Goal: Task Accomplishment & Management: Manage account settings

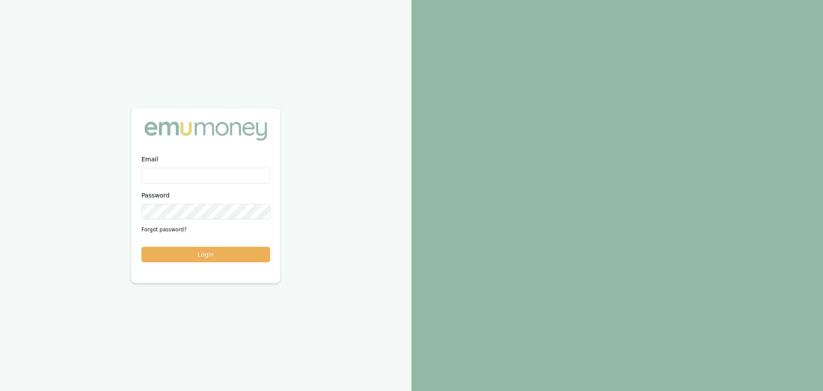
click at [211, 175] on input "Email" at bounding box center [205, 175] width 129 height 15
type input "brad.hearns@emumoney.com.au"
click at [141, 247] on button "Login" at bounding box center [205, 254] width 129 height 15
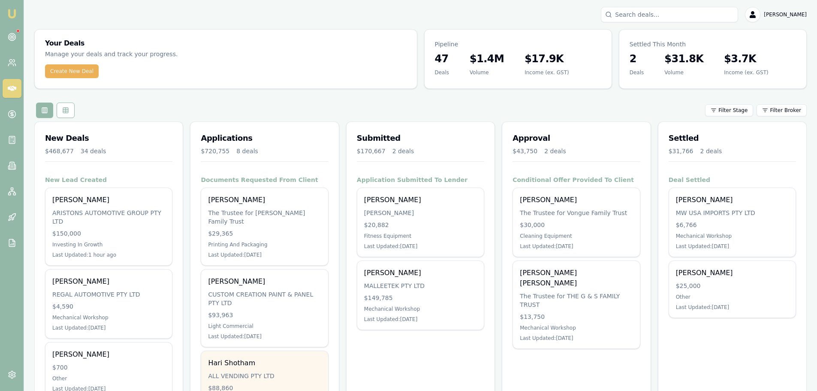
click at [228, 360] on div "Hari Shotham ALL VENDING PTY LTD $88,860 Other Tertiary Last Updated: [DATE]" at bounding box center [264, 385] width 126 height 69
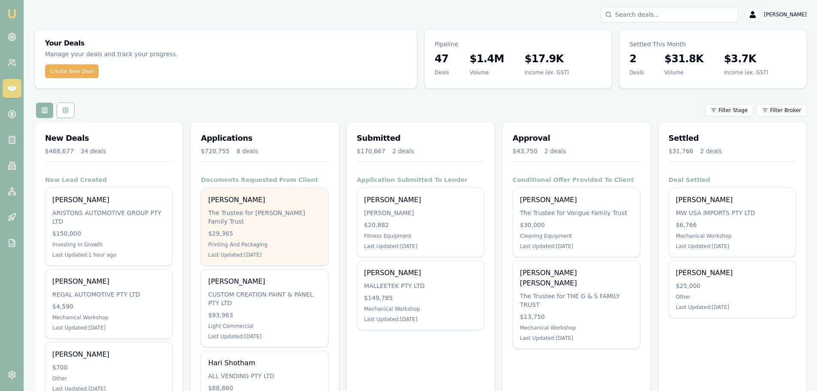
click at [217, 201] on div "[PERSON_NAME]" at bounding box center [264, 200] width 113 height 10
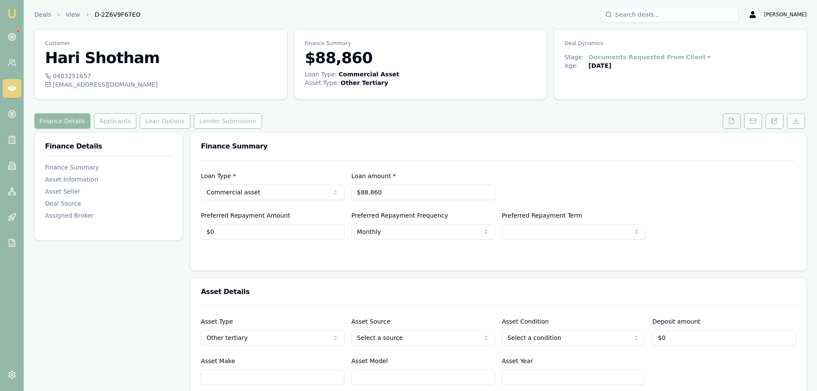
click at [734, 120] on icon at bounding box center [731, 121] width 5 height 6
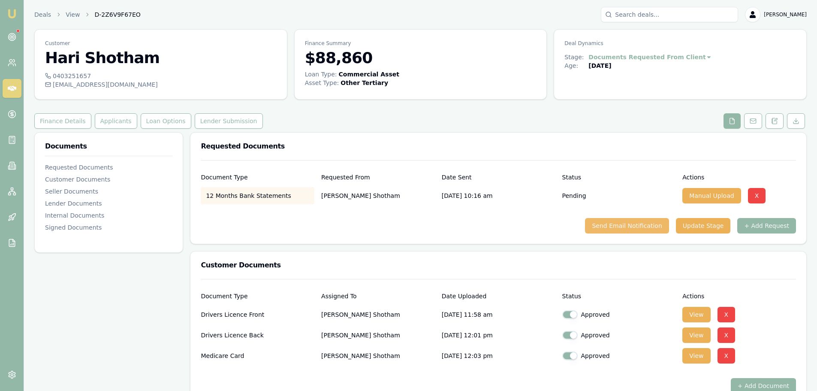
click at [640, 226] on button "Send Email Notification" at bounding box center [627, 225] width 84 height 15
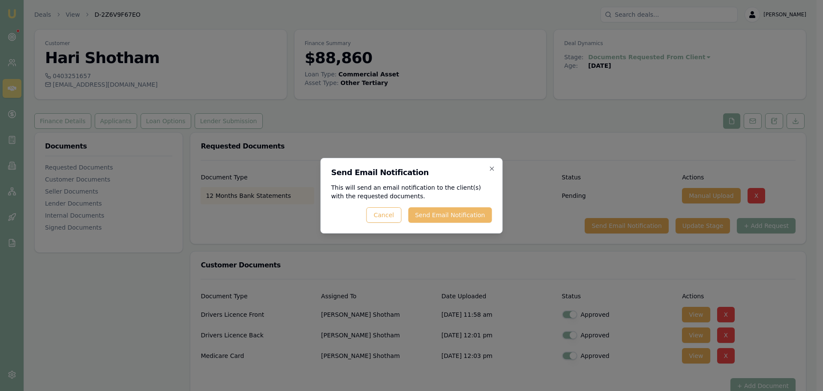
click at [449, 216] on button "Send Email Notification" at bounding box center [450, 214] width 84 height 15
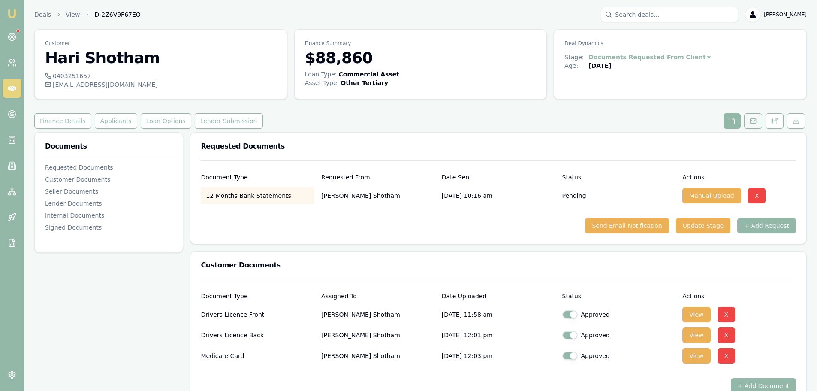
click at [755, 121] on icon at bounding box center [752, 120] width 7 height 7
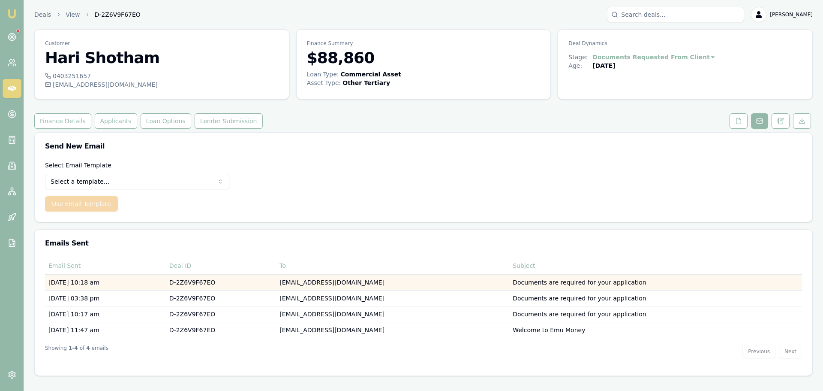
click at [562, 279] on td "Documents are required for your application" at bounding box center [655, 282] width 293 height 16
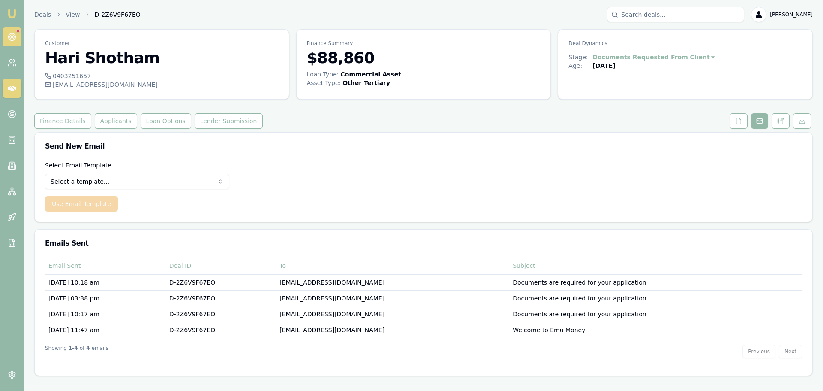
click at [8, 28] on link at bounding box center [12, 36] width 19 height 19
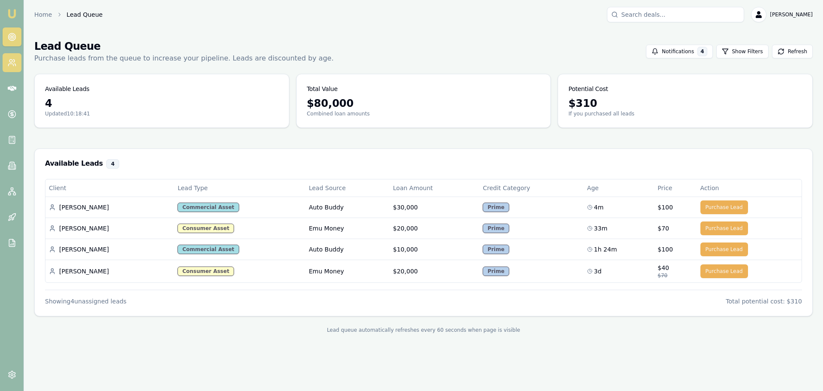
click at [9, 64] on icon at bounding box center [10, 65] width 5 height 2
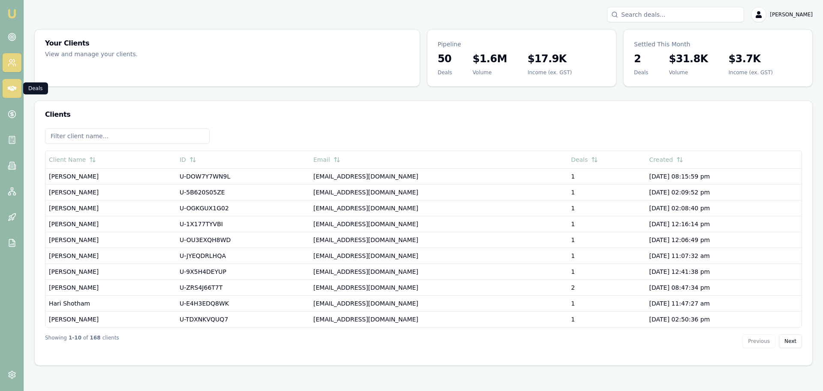
click at [10, 92] on icon at bounding box center [12, 88] width 9 height 9
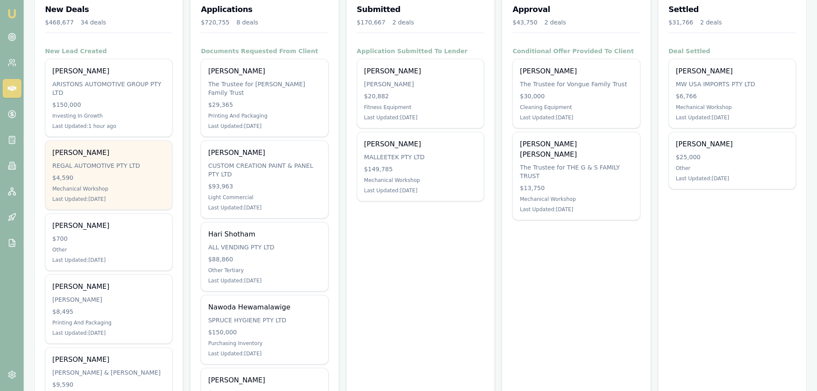
scroll to position [43, 0]
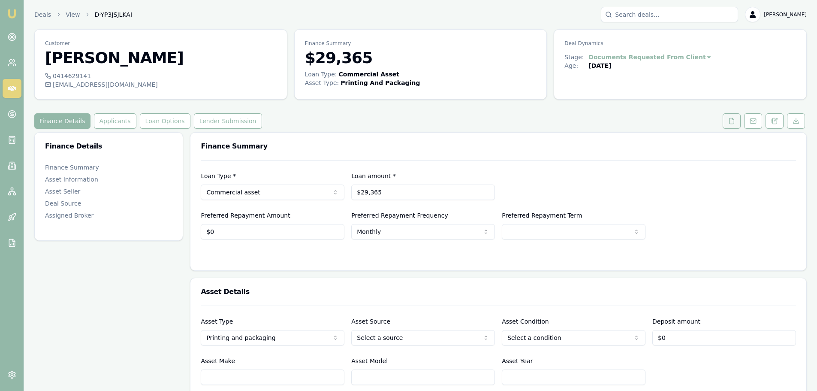
click at [734, 119] on icon at bounding box center [731, 120] width 7 height 7
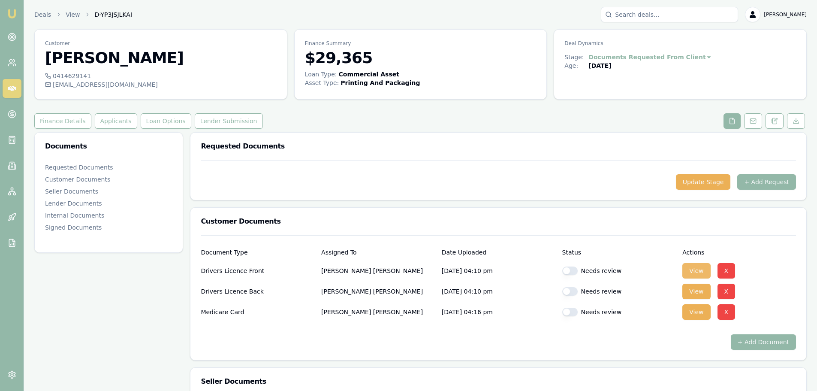
click at [692, 268] on button "View" at bounding box center [696, 270] width 28 height 15
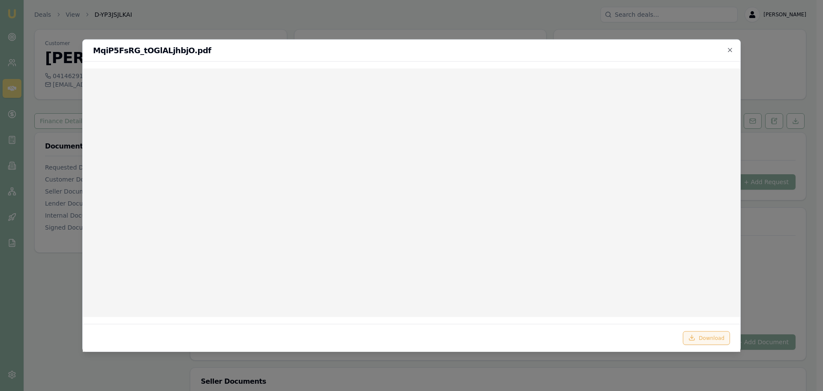
click at [699, 339] on button "Download" at bounding box center [706, 338] width 47 height 14
click at [730, 48] on icon "button" at bounding box center [730, 49] width 7 height 7
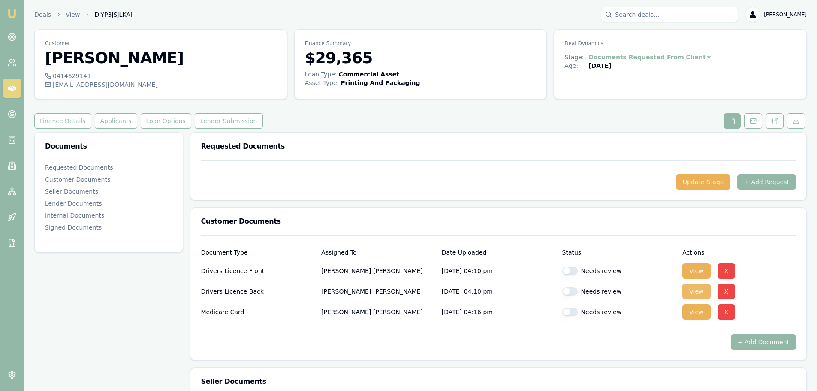
click at [701, 295] on button "View" at bounding box center [696, 290] width 28 height 15
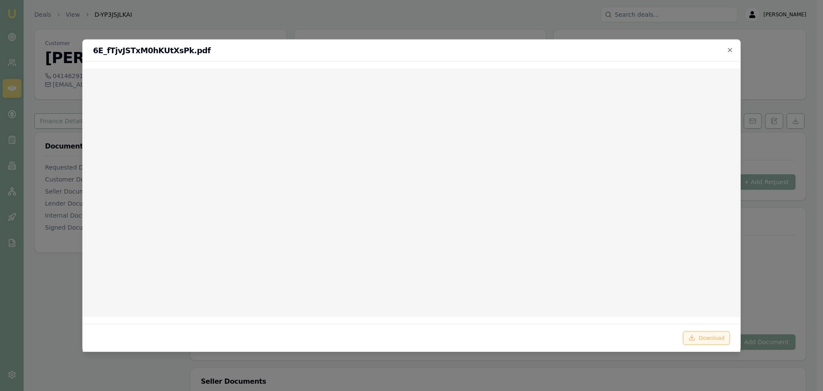
click at [706, 340] on button "Download" at bounding box center [706, 338] width 47 height 14
click at [728, 51] on icon "button" at bounding box center [730, 49] width 7 height 7
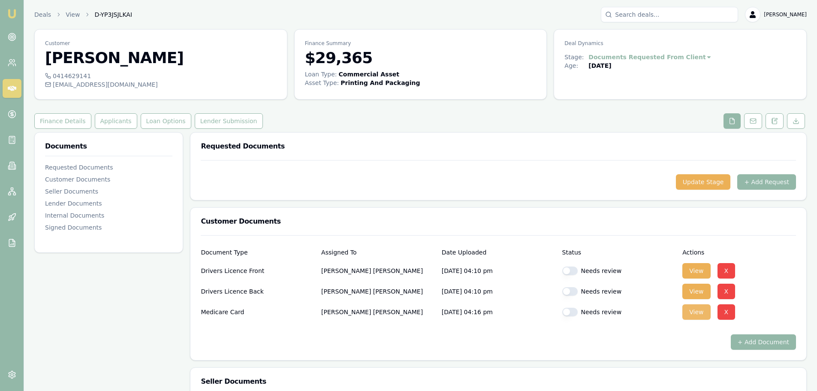
click at [697, 316] on button "View" at bounding box center [696, 311] width 28 height 15
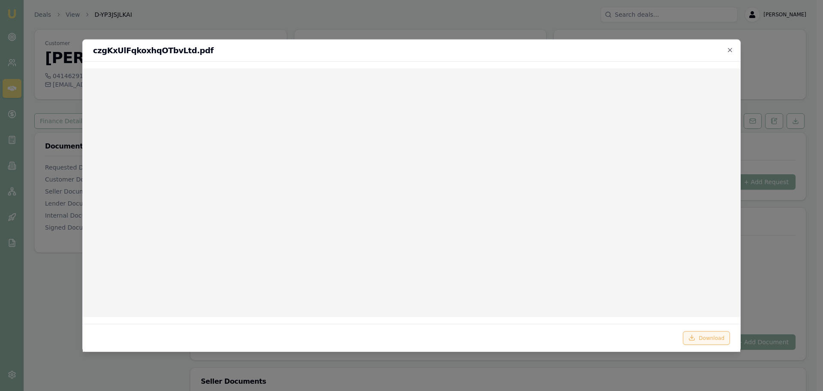
click at [709, 340] on button "Download" at bounding box center [706, 338] width 47 height 14
click at [537, 52] on h2 "czgKxUlFqkoxhqOTbvLtd.pdf" at bounding box center [411, 50] width 637 height 8
click at [726, 51] on h2 "czgKxUlFqkoxhqOTbvLtd.pdf" at bounding box center [411, 50] width 637 height 8
click at [729, 51] on icon "button" at bounding box center [730, 50] width 4 height 4
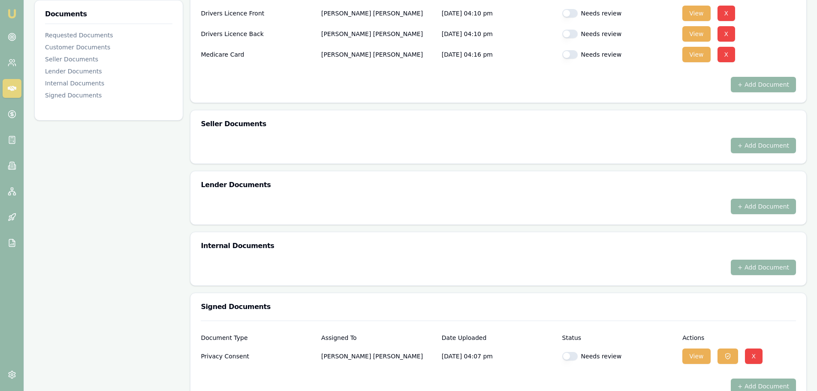
scroll to position [86, 0]
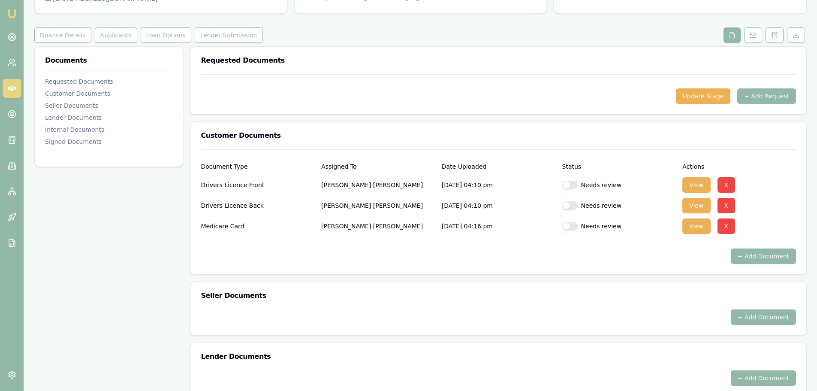
drag, startPoint x: 572, startPoint y: 183, endPoint x: 571, endPoint y: 192, distance: 9.4
click at [572, 184] on button "button" at bounding box center [569, 185] width 15 height 9
checkbox input "true"
drag, startPoint x: 571, startPoint y: 202, endPoint x: 571, endPoint y: 220, distance: 17.6
click at [571, 202] on button "button" at bounding box center [569, 205] width 15 height 9
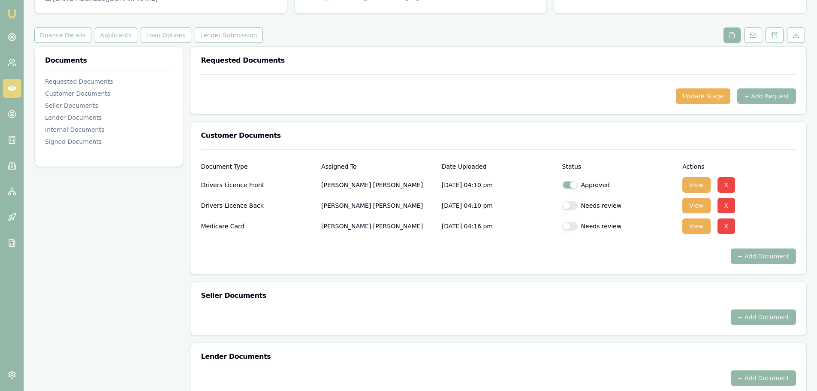
checkbox input "true"
click at [571, 224] on button "button" at bounding box center [569, 226] width 15 height 9
checkbox input "true"
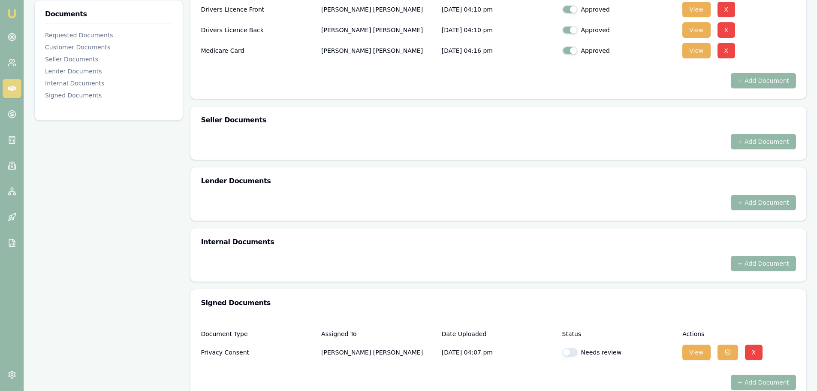
scroll to position [278, 0]
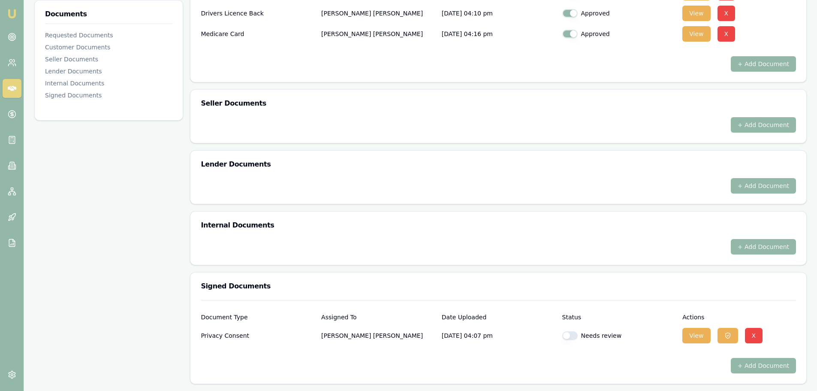
click at [572, 337] on button "button" at bounding box center [569, 335] width 15 height 9
checkbox input "true"
click at [695, 338] on button "View" at bounding box center [696, 335] width 28 height 15
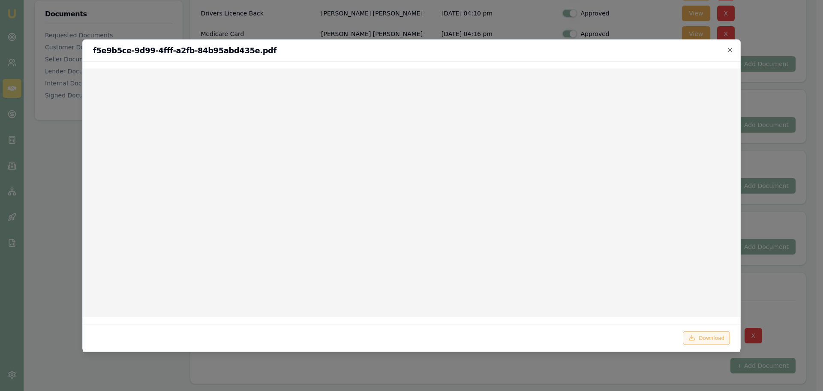
click at [702, 338] on button "Download" at bounding box center [706, 338] width 47 height 14
click at [728, 52] on icon "button" at bounding box center [730, 49] width 7 height 7
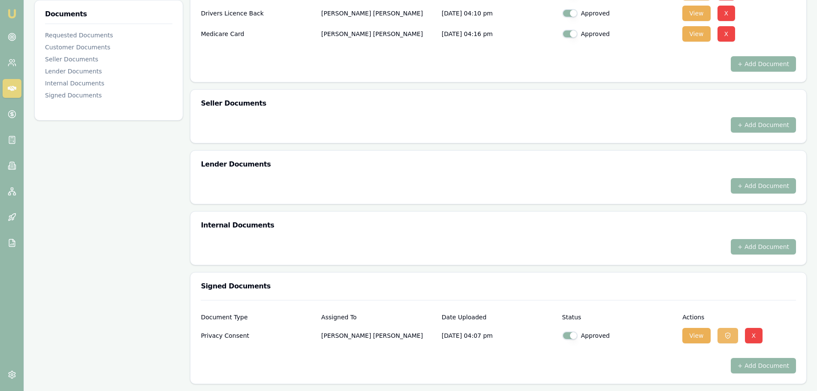
click at [718, 338] on button "button" at bounding box center [727, 335] width 21 height 15
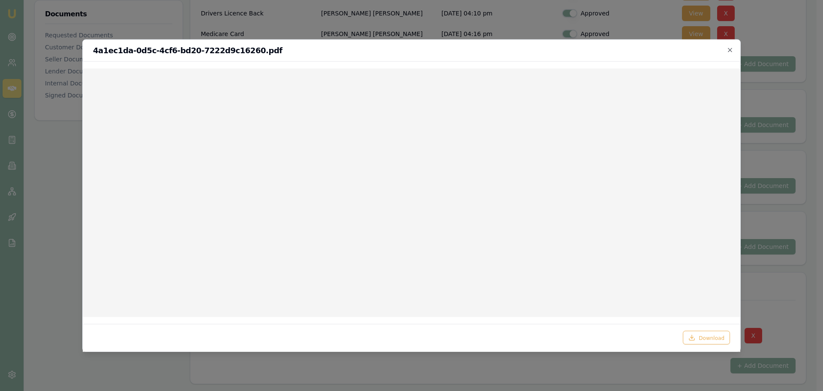
drag, startPoint x: 718, startPoint y: 338, endPoint x: 524, endPoint y: 48, distance: 348.4
click at [524, 48] on h2 "4a1ec1da-0d5c-4cf6-bd20-7222d9c16260.pdf" at bounding box center [411, 50] width 637 height 8
click at [698, 335] on button "Download" at bounding box center [706, 338] width 47 height 14
click at [728, 49] on icon "button" at bounding box center [730, 49] width 7 height 7
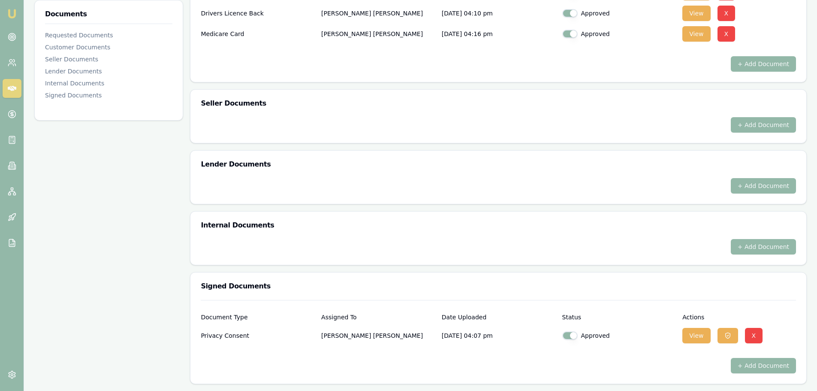
click at [448, 202] on div "+ Add Document" at bounding box center [498, 191] width 616 height 26
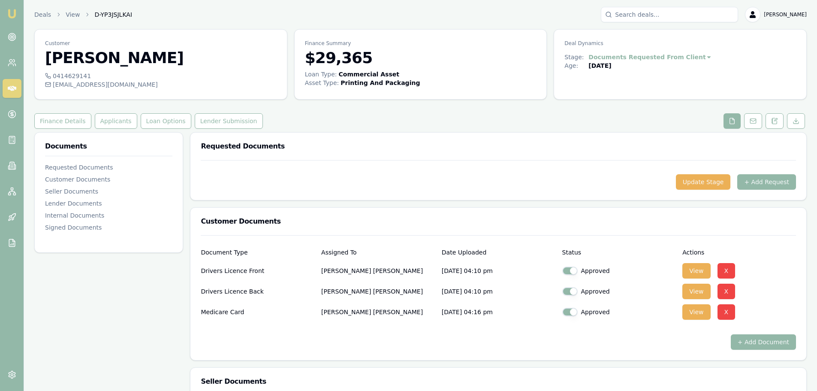
click at [123, 86] on div "info@rojocustoms.com.au" at bounding box center [161, 84] width 232 height 9
click at [121, 87] on div "info@rojocustoms.com.au" at bounding box center [161, 84] width 232 height 9
copy div "info@rojocustoms.com.au"
click at [73, 78] on div "0414629141" at bounding box center [161, 76] width 232 height 9
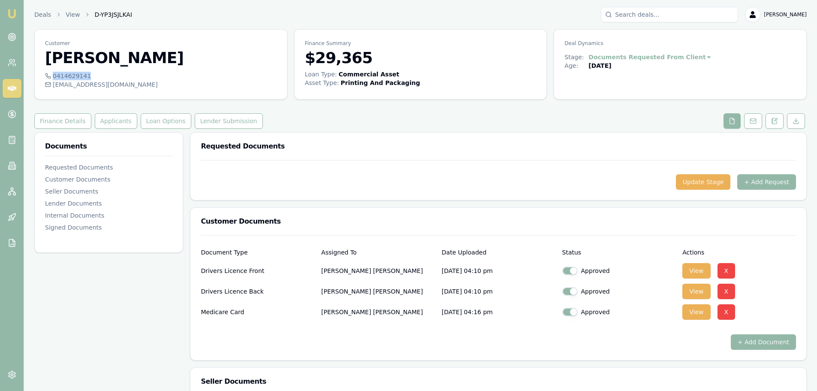
copy div "0414629141"
